Goal: Contribute content: Add original content to the website for others to see

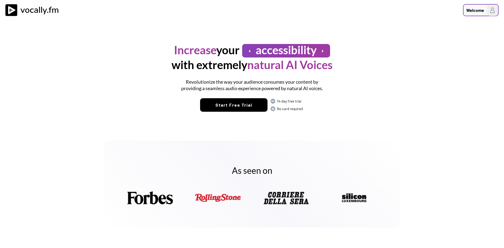
click at [244, 8] on div "Welcome" at bounding box center [475, 10] width 18 height 6
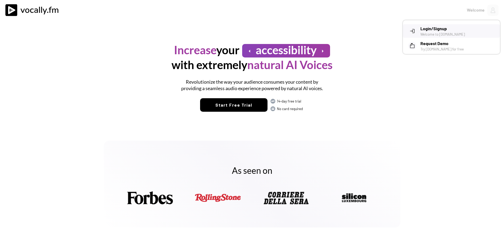
click at [244, 30] on h3 "Login/Signup" at bounding box center [457, 28] width 75 height 6
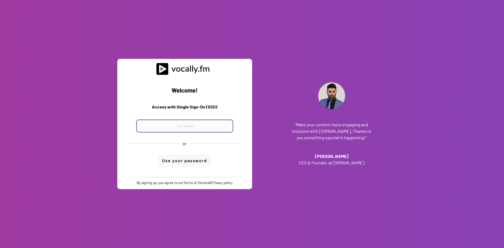
click at [205, 125] on input "email" at bounding box center [184, 125] width 97 height 13
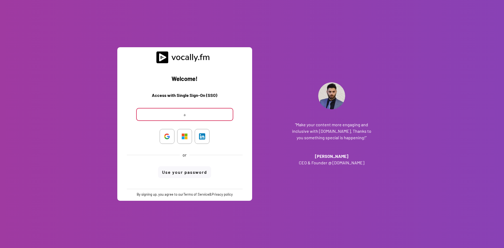
click at [229, 121] on input "a" at bounding box center [184, 114] width 97 height 13
type input "alessandro.boreggio@external.eni.com"
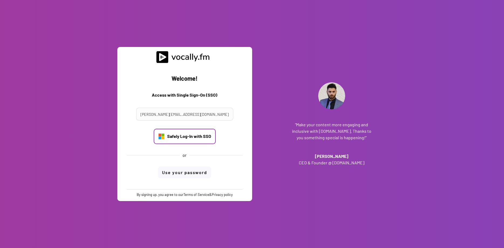
click at [196, 138] on div "Safely Log-In with SSO" at bounding box center [189, 136] width 44 height 6
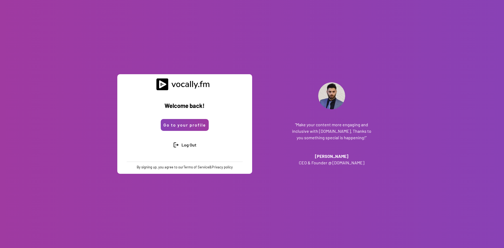
click at [182, 125] on button "Go to your profile" at bounding box center [185, 125] width 48 height 12
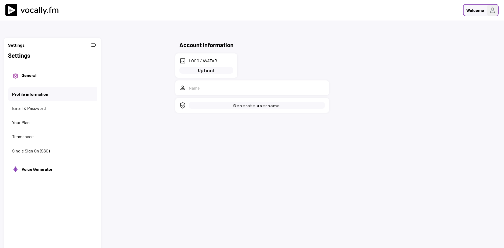
click at [487, 9] on img at bounding box center [491, 10] width 11 height 11
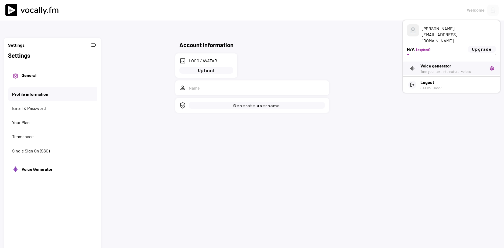
click at [443, 63] on h3 "Voice generator" at bounding box center [452, 66] width 65 height 6
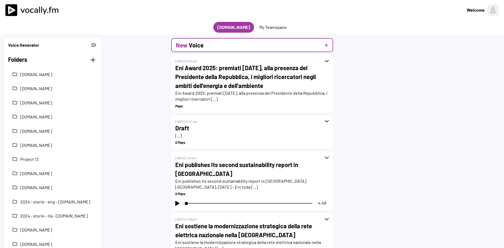
click at [321, 44] on div "New Voice add" at bounding box center [252, 45] width 162 height 14
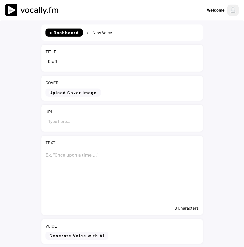
drag, startPoint x: 59, startPoint y: 58, endPoint x: 8, endPoint y: 51, distance: 50.8
click at [46, 55] on input "input" at bounding box center [123, 61] width 154 height 13
paste input "Eni, Enilive e Accademia Niko Romito lanciano MEAL: il primo programma “Lab to …"
type input "Eni, Enilive e Accademia Niko Romito lanciano MEAL: il primo programma “Lab to …"
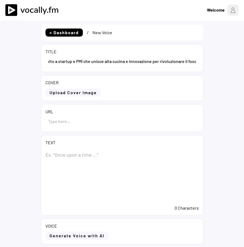
click at [60, 153] on textarea at bounding box center [123, 176] width 154 height 54
paste textarea "Eni, Enilive e Accademia Niko Romito lanciano MEAL: il primo programma “Lab to …"
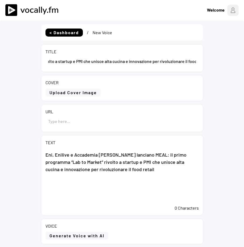
type textarea "Eni, Enilive e Accademia Niko Romito lanciano MEAL: il primo programma “Lab to …"
click at [90, 127] on input "input" at bounding box center [123, 121] width 154 height 13
paste input "https://www.eni.com/it-IT/media/news/2025/10/ns-enili-accademia-niko-romito-lan…"
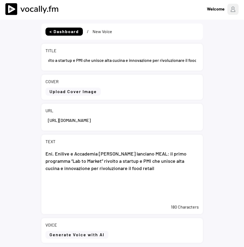
scroll to position [0, 0]
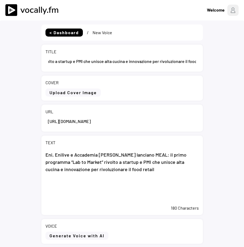
type input "https://www.eni.com/it-IT/media/news/2025/10/ns-enili-accademia-niko-romito-lan…"
drag, startPoint x: 142, startPoint y: 172, endPoint x: 148, endPoint y: 173, distance: 6.3
click at [146, 173] on textarea "Eni, Enilive e Accademia Niko Romito lanciano MEAL: il primo programma “Lab to …" at bounding box center [123, 176] width 154 height 54
click at [127, 203] on div "TEXT Eni, Enilive e Accademia Niko Romito lanciano MEAL: il primo programma “La…" at bounding box center [123, 176] width 162 height 80
click at [102, 184] on textarea "Eni, Enilive e Accademia Niko Romito lanciano MEAL: il primo programma “Lab to …" at bounding box center [123, 176] width 154 height 54
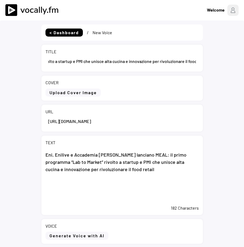
paste textarea "Roma, 13 ottobre 2025 - Nasce MEAL l’iniziativa con cui Eni, Enilive e Niko Rom…"
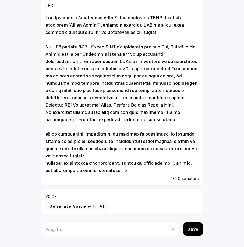
scroll to position [151, 0]
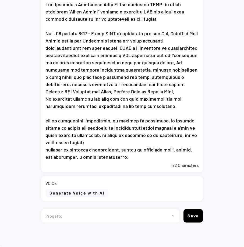
type textarea "Eni, Enilive e Accademia Niko Romito lanciano MEAL: il primo programma “Lab to …"
click at [91, 195] on button "Generate Voice with AI" at bounding box center [77, 193] width 63 height 8
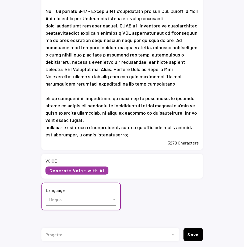
scroll to position [192, 0]
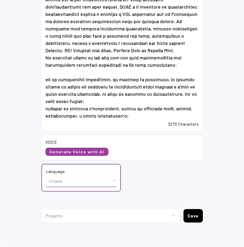
click at [46, 175] on select "Lingua English (US) French (France) Italian (Italy)" at bounding box center [81, 181] width 70 height 12
select select ""Italian (Italy)""
click option "Italian (Italy)" at bounding box center [0, 0] width 0 height 0
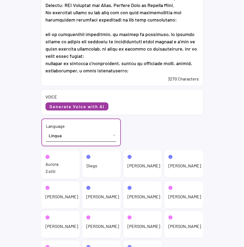
scroll to position [274, 0]
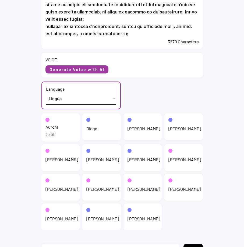
click at [48, 133] on div "3 stili" at bounding box center [61, 135] width 30 height 6
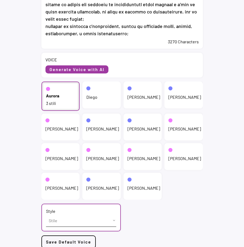
scroll to position [250, 0]
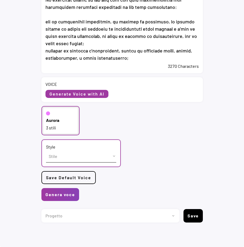
click at [46, 150] on select "Stile cheerful chat Default" at bounding box center [81, 156] width 70 height 12
select select ""chat""
click option "chat" at bounding box center [0, 0] width 0 height 0
click at [64, 196] on button "Genera voce" at bounding box center [61, 194] width 38 height 13
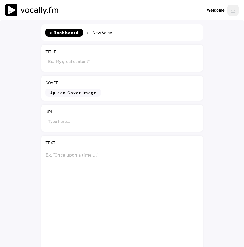
type input "Eni, Enilive e Accademia [PERSON_NAME] lanciano MEAL: il primo programma “Lab t…"
type input "[URL][DOMAIN_NAME]"
type textarea "Lor, Ipsumdo s Ametconse Adip Elitse doeiusmo TEMP: in utlab etdolorem “Ali en …"
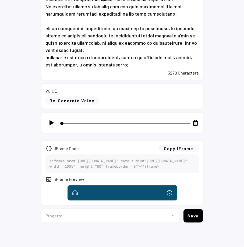
scroll to position [259, 0]
click at [51, 120] on img at bounding box center [51, 123] width 7 height 7
type input "3"
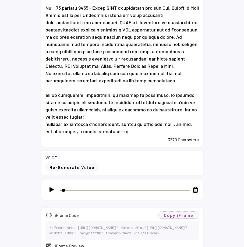
click at [180, 217] on button "Copy iFrame" at bounding box center [179, 215] width 40 height 7
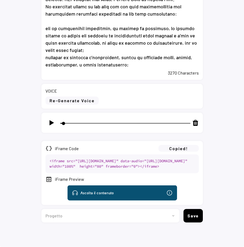
scroll to position [259, 0]
click at [42, 209] on select "Progetto 2023 - cs - eng - eni.com 2023 - cs - ita - eni.com 2023 - storie - it…" at bounding box center [109, 215] width 134 height 13
select select ""1348695171700984260__LOOKUP__1736529585216x422194726936772600""
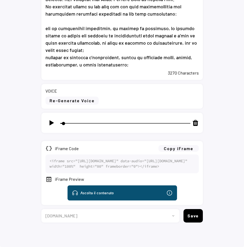
click option "[DOMAIN_NAME]" at bounding box center [0, 0] width 0 height 0
click at [197, 217] on button "Save" at bounding box center [193, 215] width 19 height 13
